Goal: Find contact information: Find contact information

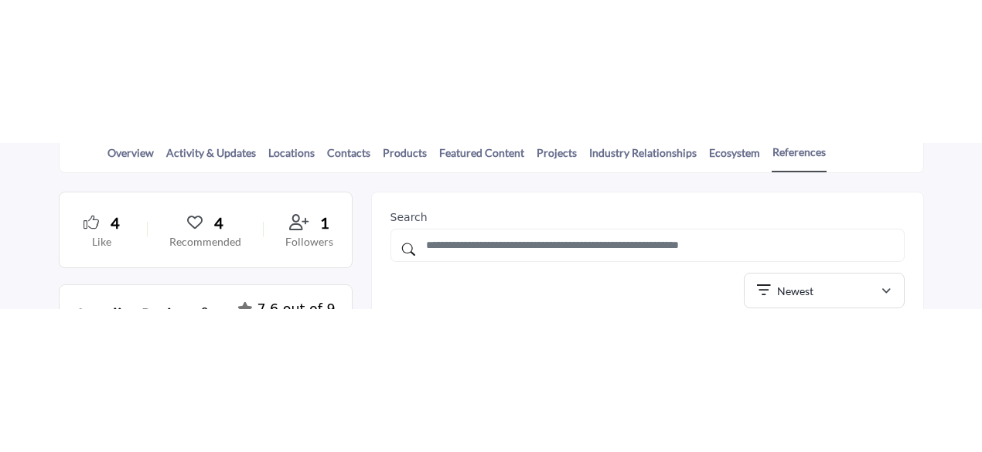
scroll to position [309, 0]
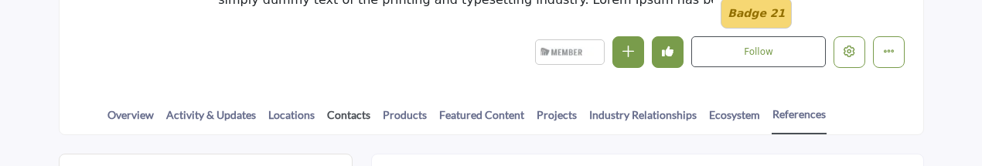
click at [351, 111] on link "Contacts" at bounding box center [348, 120] width 45 height 27
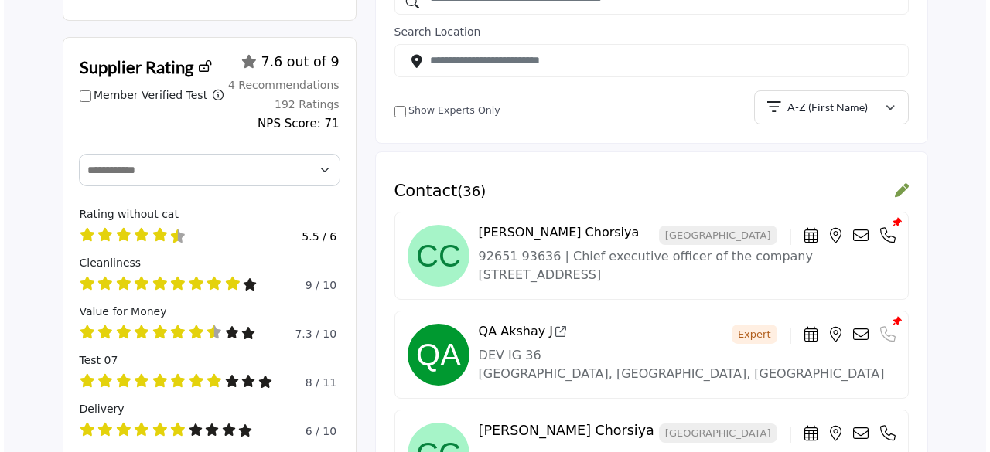
scroll to position [541, 0]
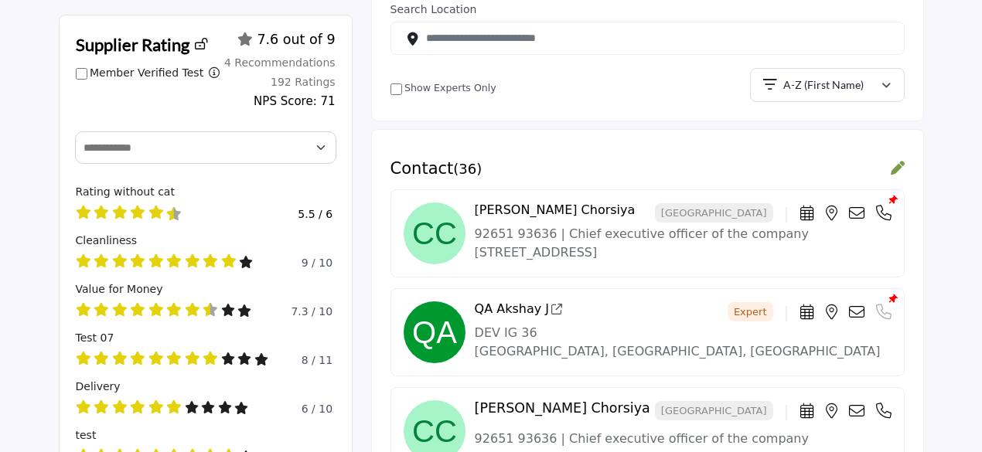
click at [857, 206] on icon at bounding box center [856, 213] width 15 height 15
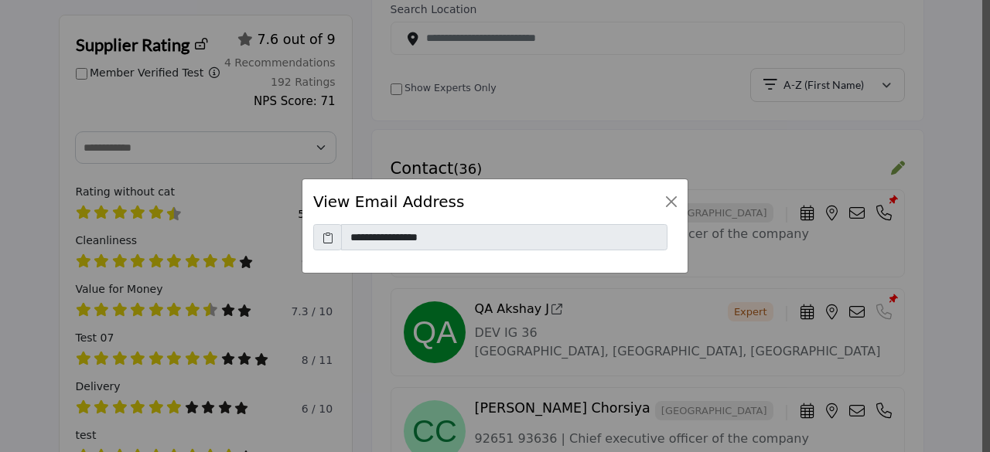
click at [322, 237] on icon at bounding box center [327, 238] width 11 height 16
click at [676, 202] on button "Close" at bounding box center [671, 202] width 22 height 22
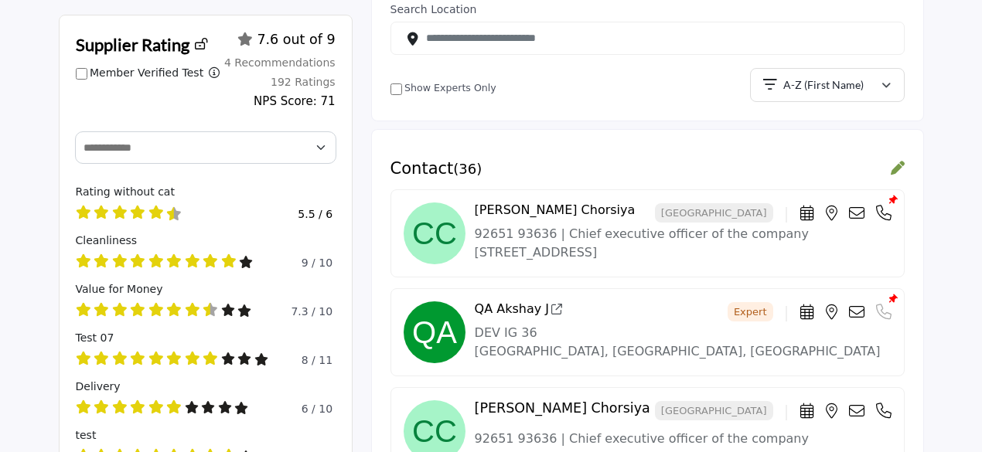
click at [858, 214] on icon at bounding box center [856, 213] width 15 height 15
